Goal: Find specific page/section: Find specific page/section

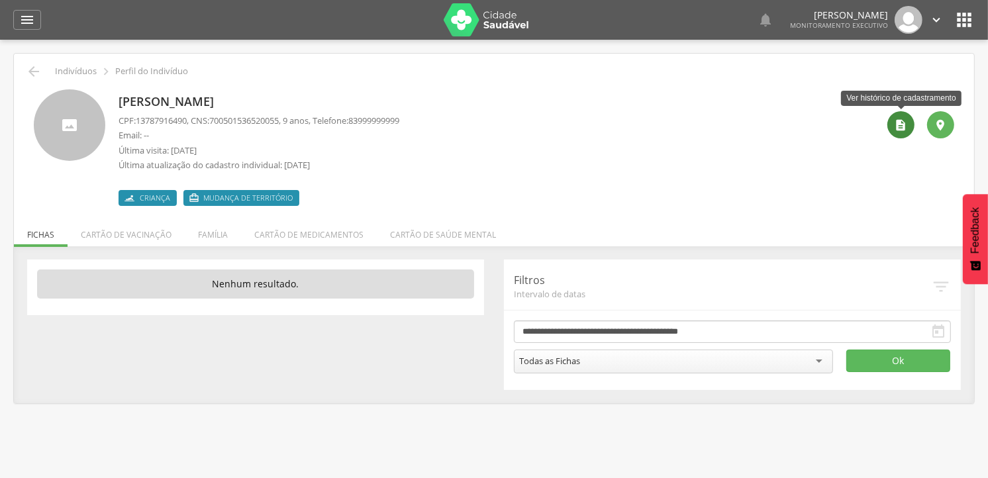
click at [904, 127] on icon "" at bounding box center [901, 125] width 13 height 13
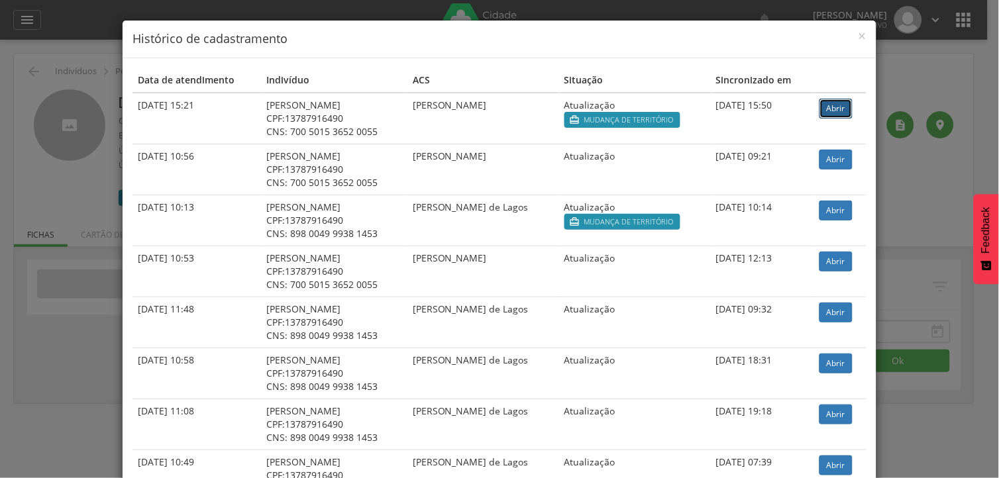
click at [829, 108] on link "Abrir" at bounding box center [835, 109] width 33 height 20
click at [858, 36] on span "×" at bounding box center [862, 35] width 8 height 19
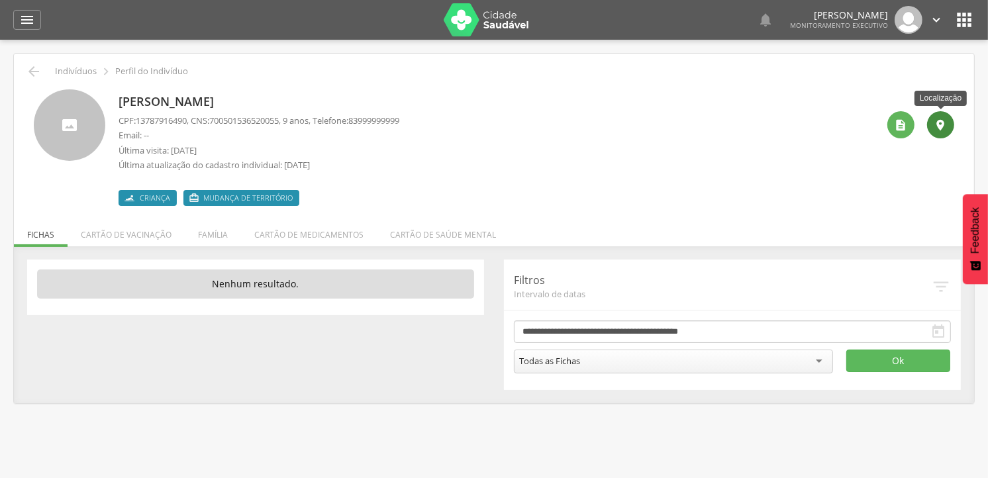
click at [941, 124] on icon "" at bounding box center [941, 125] width 13 height 13
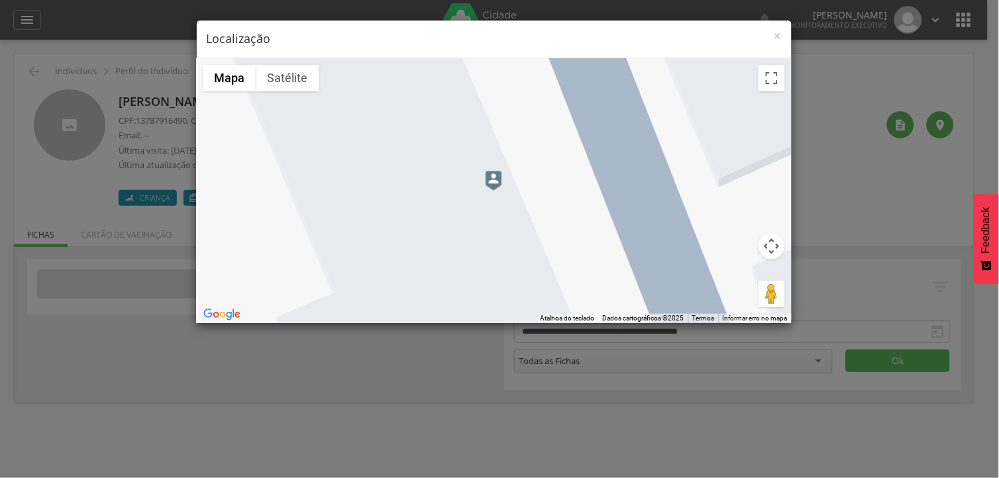
click at [490, 172] on img at bounding box center [494, 181] width 17 height 20
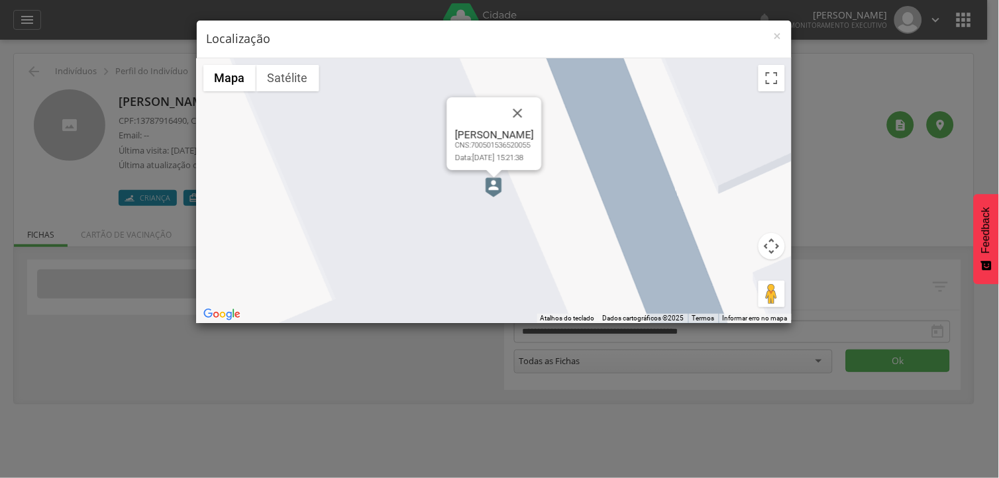
click at [489, 180] on img at bounding box center [494, 188] width 17 height 20
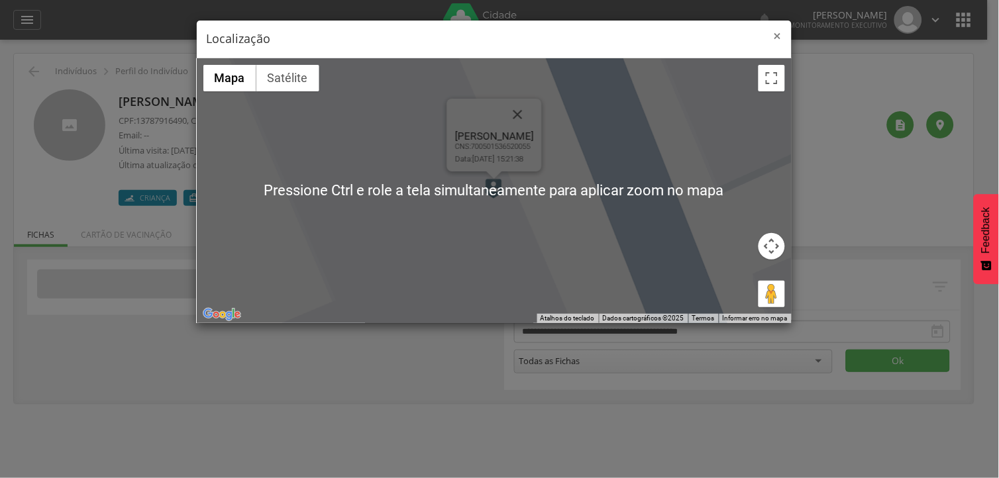
click at [776, 36] on span "×" at bounding box center [778, 35] width 8 height 19
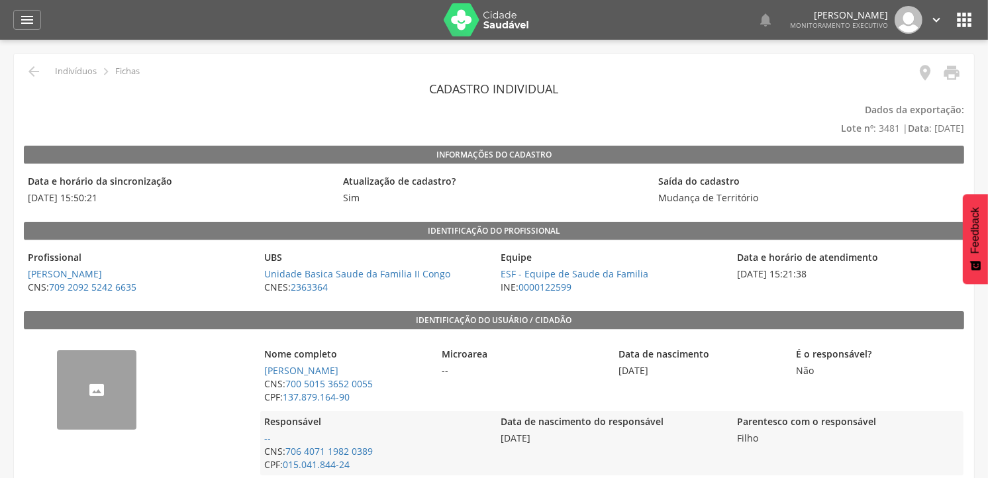
click at [34, 72] on icon "" at bounding box center [34, 72] width 16 height 16
click at [38, 74] on icon "" at bounding box center [34, 72] width 16 height 16
click at [34, 68] on icon "" at bounding box center [34, 72] width 16 height 16
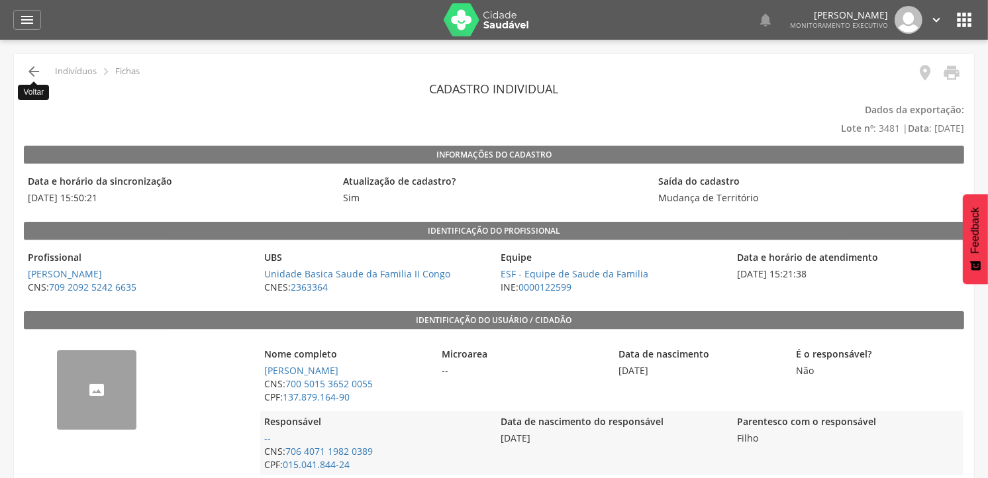
click at [34, 68] on icon "" at bounding box center [34, 72] width 16 height 16
